Goal: Information Seeking & Learning: Learn about a topic

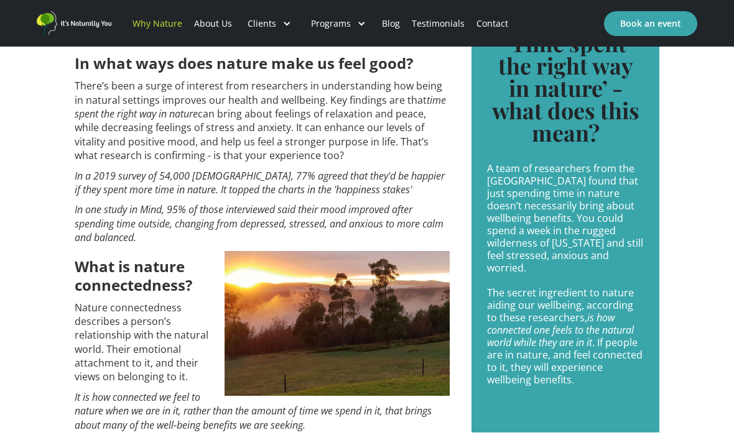
scroll to position [933, 0]
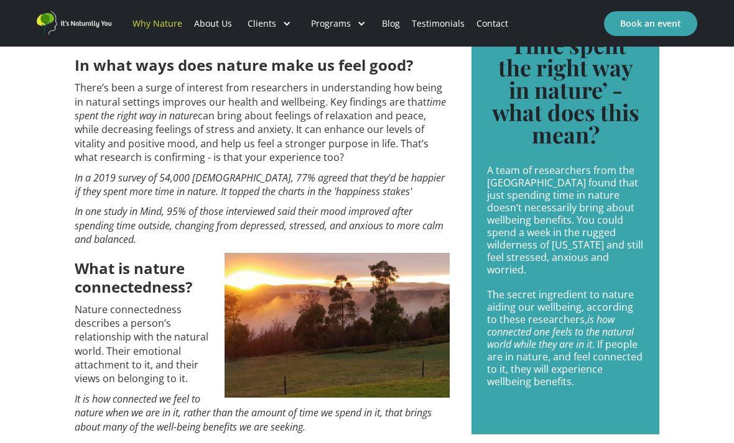
click at [91, 198] on em "In a 2019 survey of 54,000 [DEMOGRAPHIC_DATA], 77% agreed that they'd be happie…" at bounding box center [260, 184] width 370 height 27
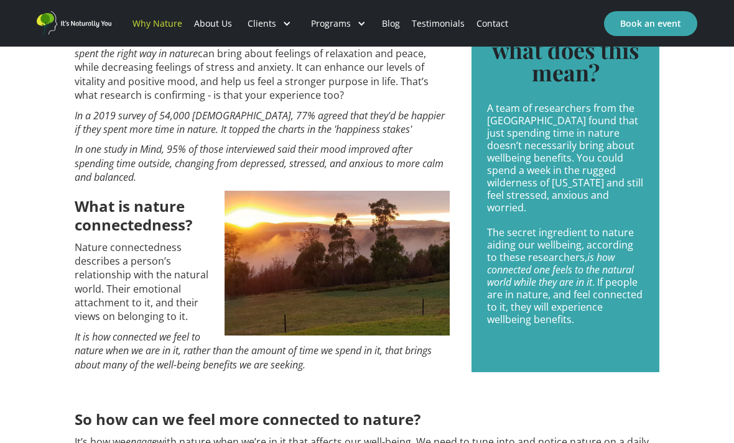
scroll to position [993, 0]
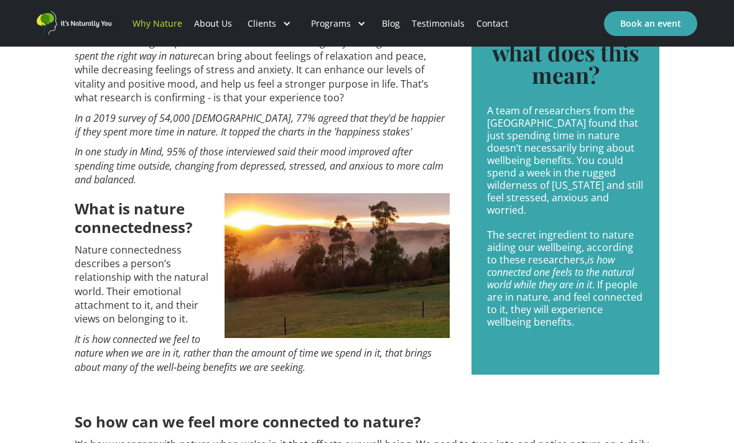
click at [90, 175] on div "In what ways does nature make us feel good? There’s been a surge of interest fr…" at bounding box center [262, 192] width 375 height 417
click at [87, 184] on em "In one study in Mind, 95% of those interviewed said their mood improved after s…" at bounding box center [259, 166] width 369 height 42
click at [93, 183] on em "In one study in Mind, 95% of those interviewed said their mood improved after s…" at bounding box center [259, 166] width 369 height 42
click at [88, 185] on em "In one study in Mind, 95% of those interviewed said their mood improved after s…" at bounding box center [259, 166] width 369 height 42
click at [131, 187] on em "In one study in Mind, 95% of those interviewed said their mood improved after s…" at bounding box center [259, 166] width 369 height 42
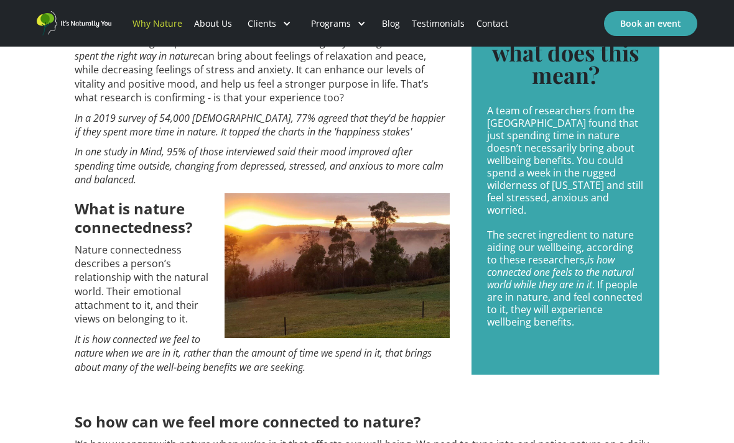
click at [136, 187] on em "In one study in Mind, 95% of those interviewed said their mood improved after s…" at bounding box center [259, 166] width 369 height 42
click at [93, 187] on em "In one study in Mind, 95% of those interviewed said their mood improved after s…" at bounding box center [259, 166] width 369 height 42
click at [123, 218] on div "In what ways does nature make us feel good? There’s been a surge of interest fr…" at bounding box center [262, 192] width 375 height 417
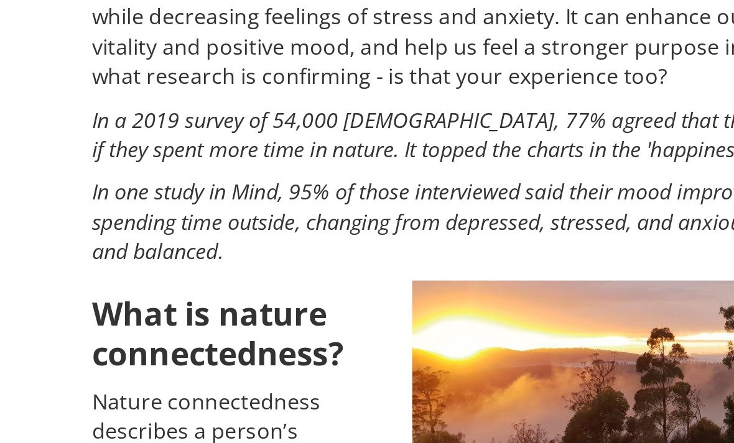
click at [75, 116] on em "In a 2019 survey of 54,000 [DEMOGRAPHIC_DATA], 77% agreed that they'd be happie…" at bounding box center [260, 129] width 370 height 27
click at [75, 149] on em "In one study in Mind, 95% of those interviewed said their mood improved after s…" at bounding box center [259, 170] width 369 height 42
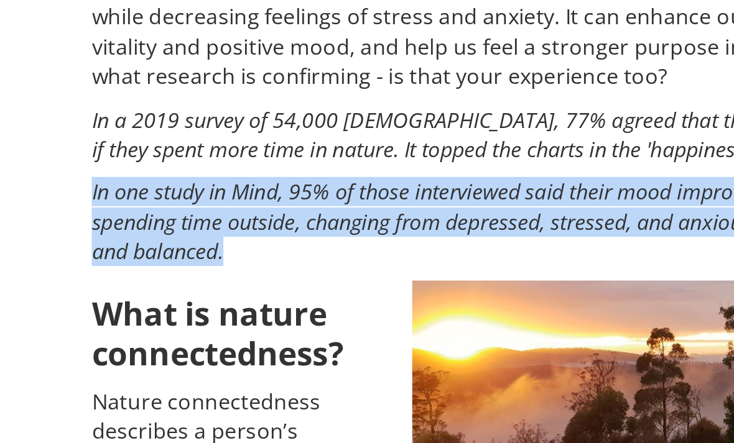
drag, startPoint x: 104, startPoint y: 149, endPoint x: 42, endPoint y: 115, distance: 71.2
click at [42, 115] on div "In what ways does nature make us feel good? There’s been a surge of interest fr…" at bounding box center [367, 435] width 734 height 930
copy em "In one study in Mind, 95% of those interviewed said their mood improved after s…"
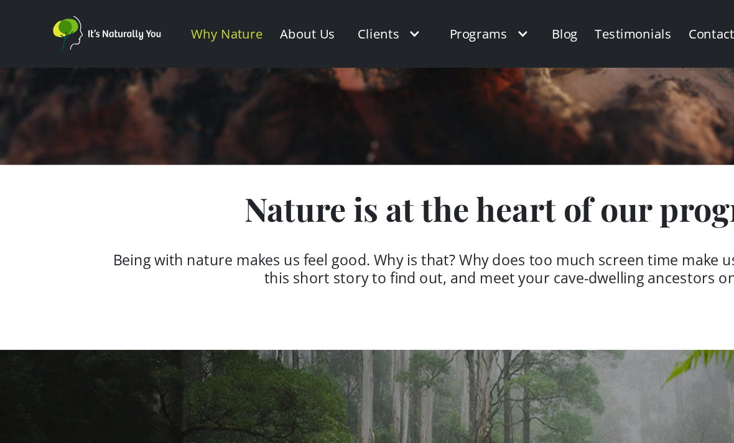
scroll to position [132, 0]
